Goal: Obtain resource: Obtain resource

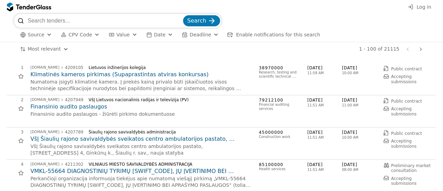
click at [95, 75] on h2 "Klimatinės kameros pirkimas (Supaprastintas atviras konkursas)" at bounding box center [140, 75] width 221 height 8
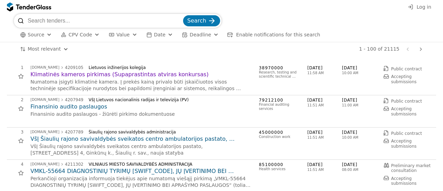
click at [74, 108] on h2 "Finansinio audito paslaugos" at bounding box center [140, 107] width 221 height 8
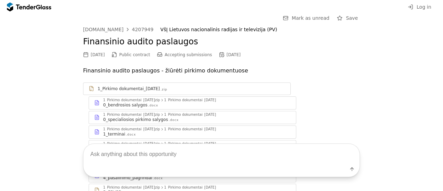
click at [132, 87] on div "1_Pirkimo dokumentai_[DATE]" at bounding box center [129, 89] width 62 height 6
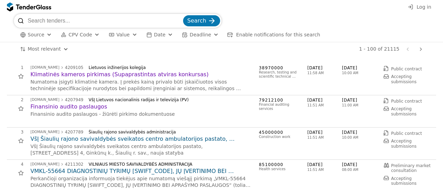
click at [42, 7] on div at bounding box center [46, 6] width 10 height 4
click at [26, 6] on div at bounding box center [25, 6] width 19 height 4
click at [46, 36] on div "button" at bounding box center [49, 35] width 25 height 24
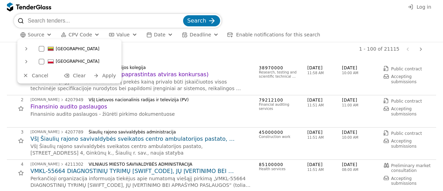
click at [45, 36] on div "button" at bounding box center [49, 35] width 25 height 24
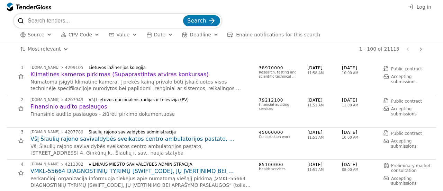
click at [33, 6] on div at bounding box center [25, 6] width 19 height 4
click at [33, 7] on div at bounding box center [25, 6] width 19 height 4
click at [422, 7] on span "Log in" at bounding box center [423, 7] width 15 height 6
click at [11, 5] on div at bounding box center [10, 6] width 6 height 9
click at [92, 36] on div "button" at bounding box center [96, 35] width 25 height 24
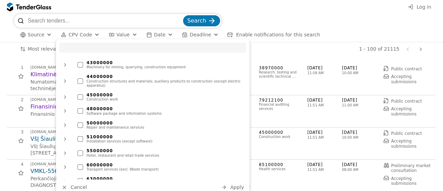
scroll to position [311, 0]
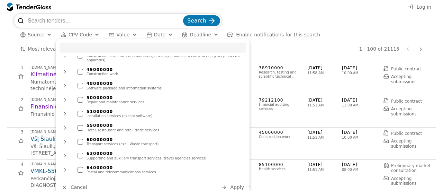
click at [81, 139] on div at bounding box center [80, 142] width 6 height 6
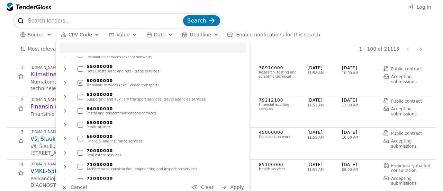
scroll to position [415, 0]
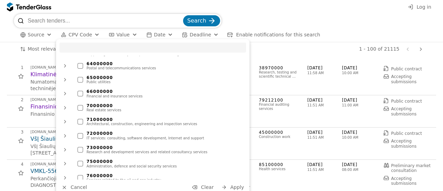
click at [236, 186] on span "Apply" at bounding box center [237, 187] width 14 height 6
